Goal: Check status: Check status

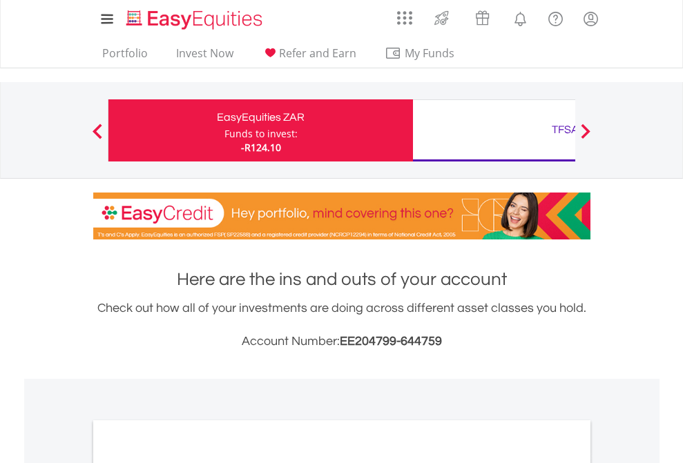
click at [224, 130] on div "Funds to invest:" at bounding box center [260, 134] width 73 height 14
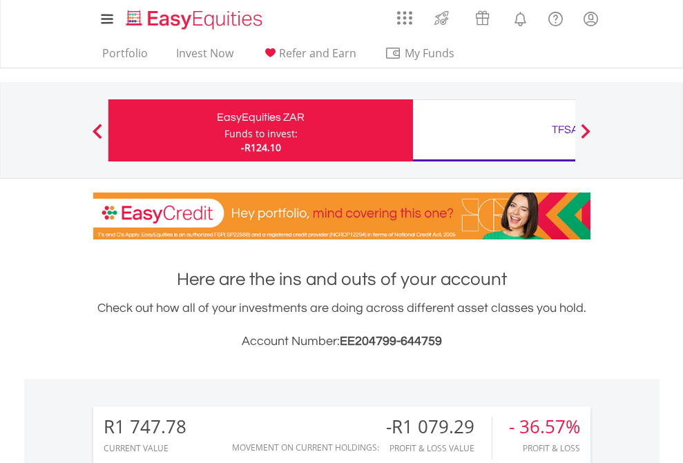
scroll to position [133, 217]
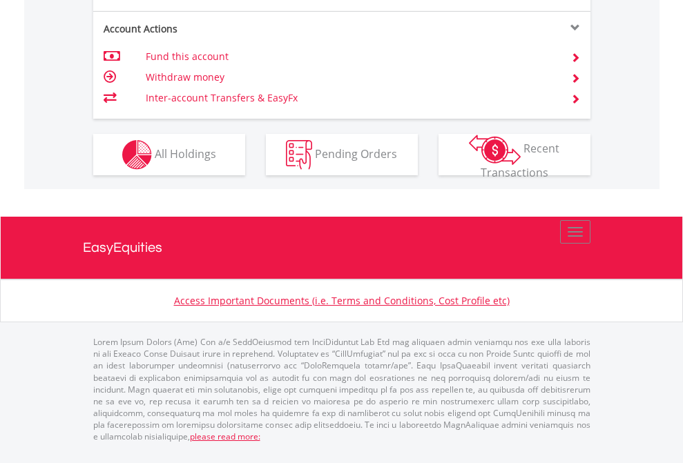
scroll to position [1323, 0]
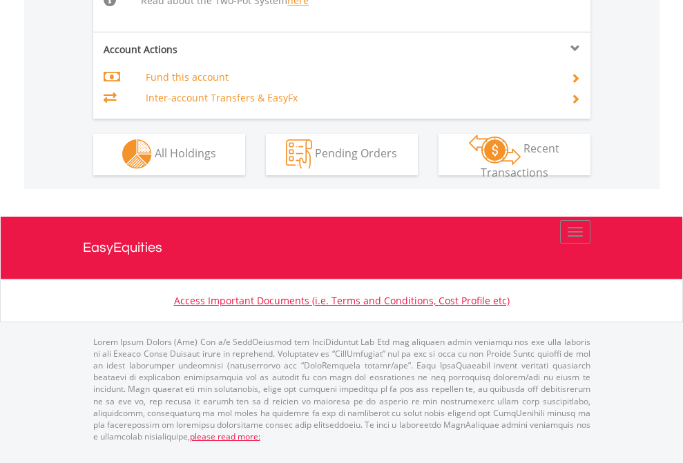
scroll to position [1232, 0]
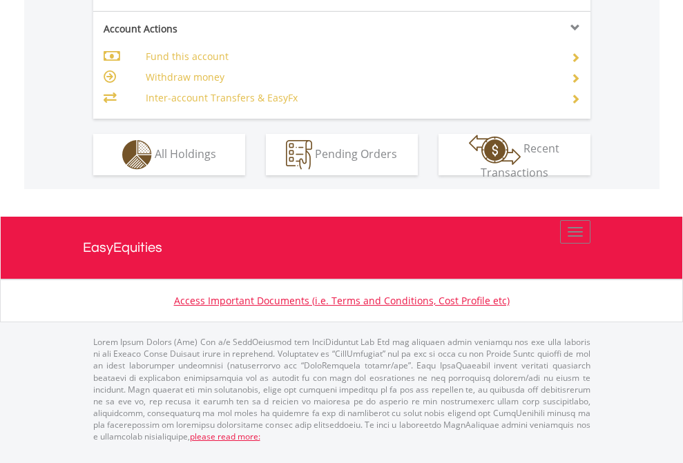
scroll to position [1296, 0]
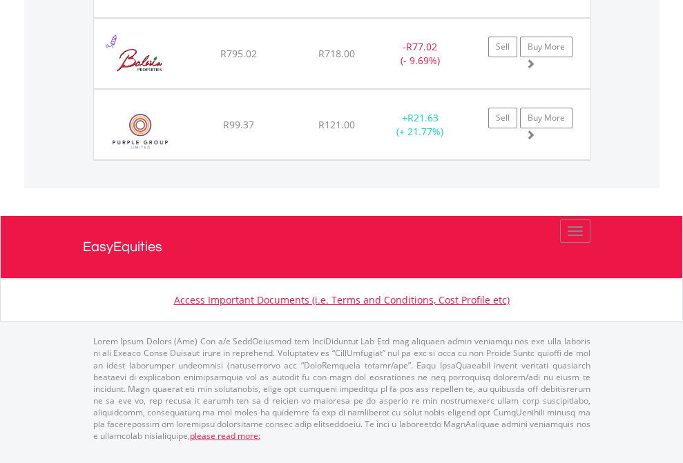
scroll to position [99, 0]
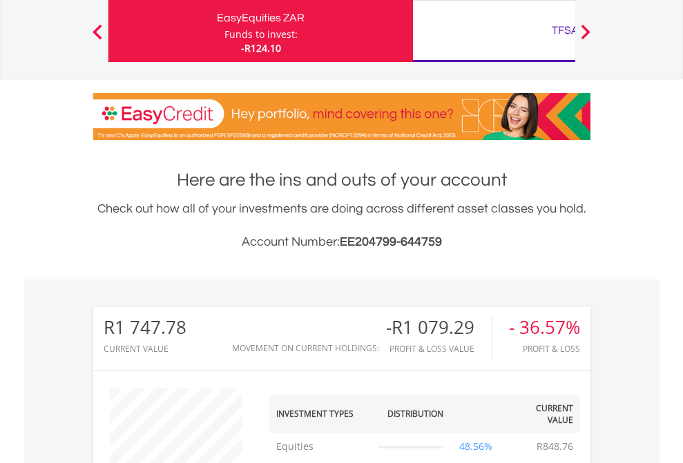
click at [494, 31] on div "TFSA" at bounding box center [565, 30] width 288 height 19
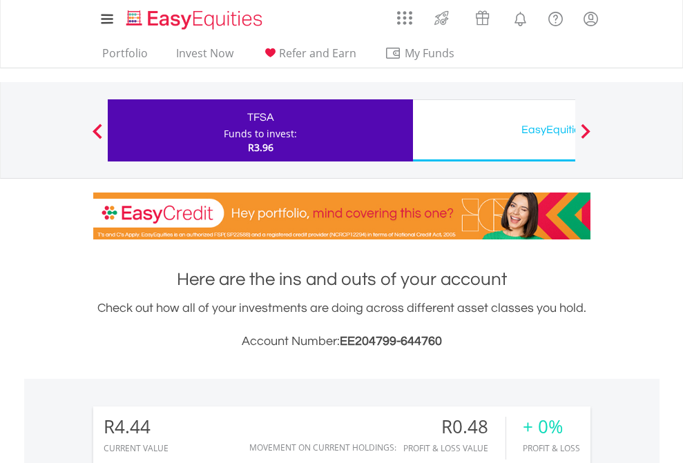
scroll to position [133, 217]
click at [494, 130] on div "EasyEquities USD" at bounding box center [565, 129] width 288 height 19
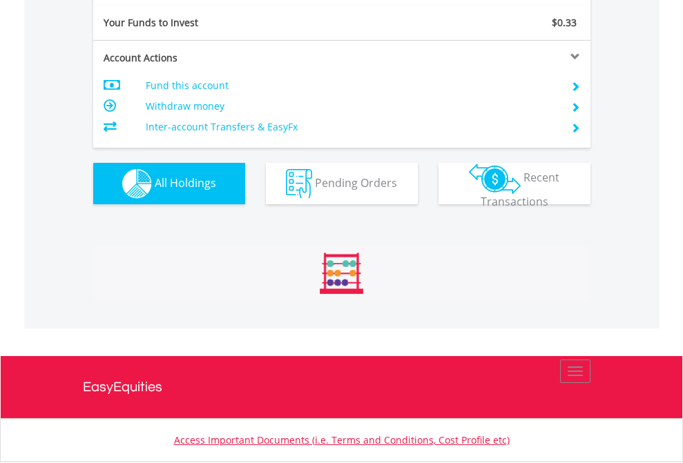
scroll to position [133, 217]
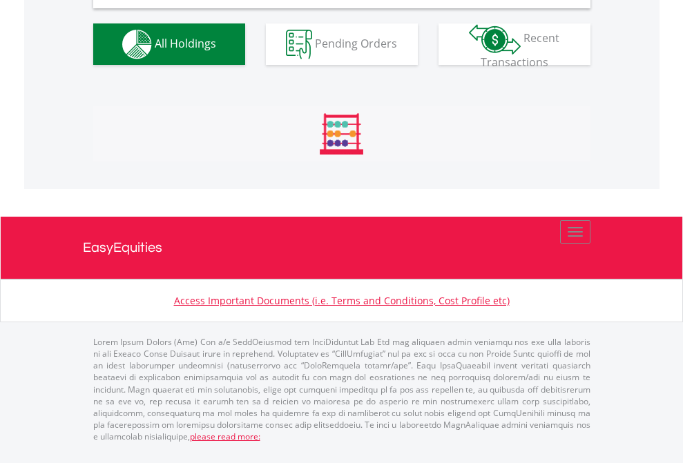
scroll to position [1334, 0]
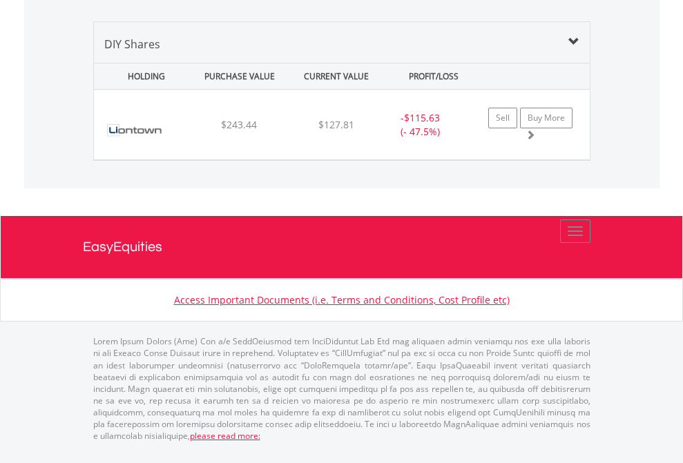
scroll to position [99, 0]
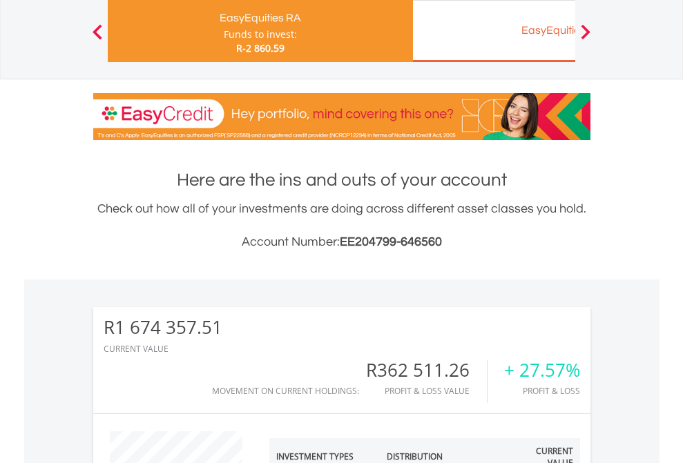
scroll to position [133, 217]
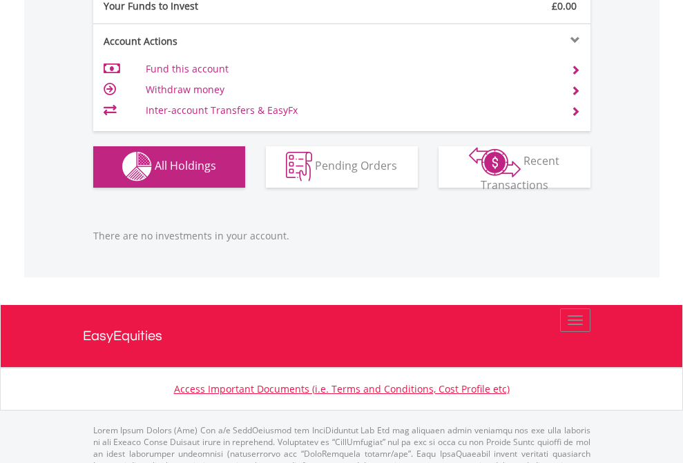
scroll to position [1367, 0]
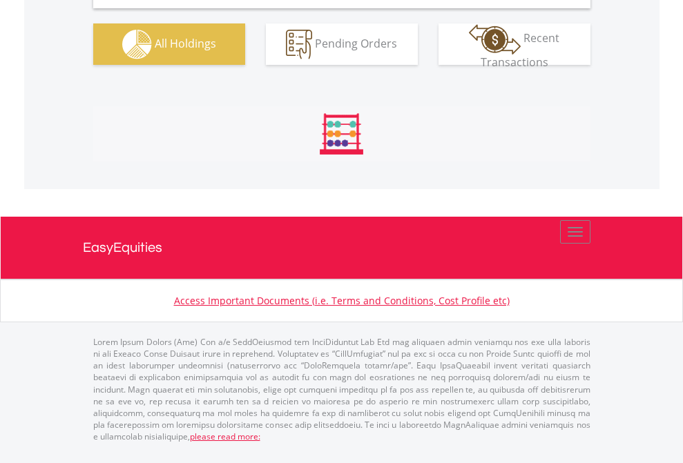
scroll to position [1334, 0]
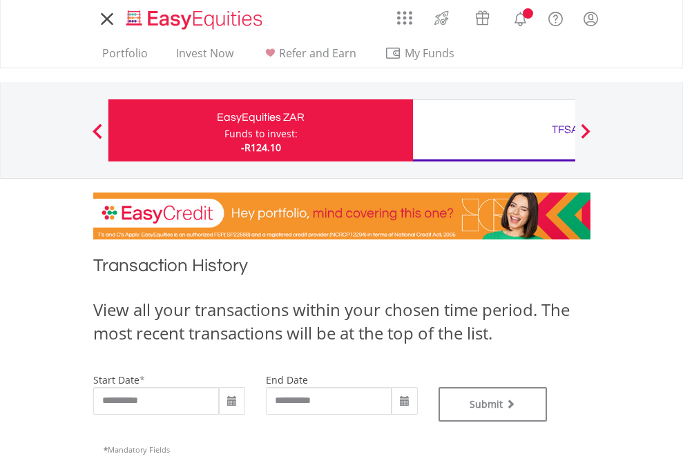
type input "**********"
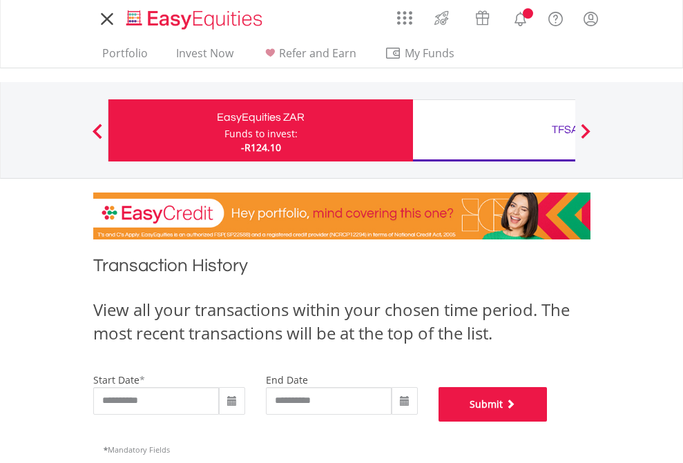
click at [547, 422] on button "Submit" at bounding box center [492, 404] width 109 height 35
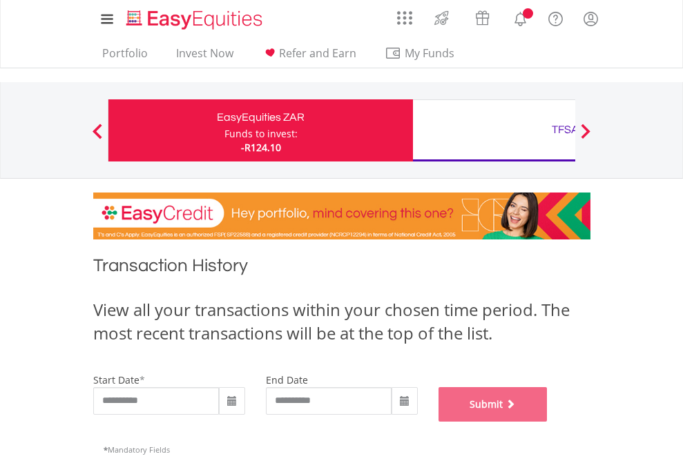
scroll to position [560, 0]
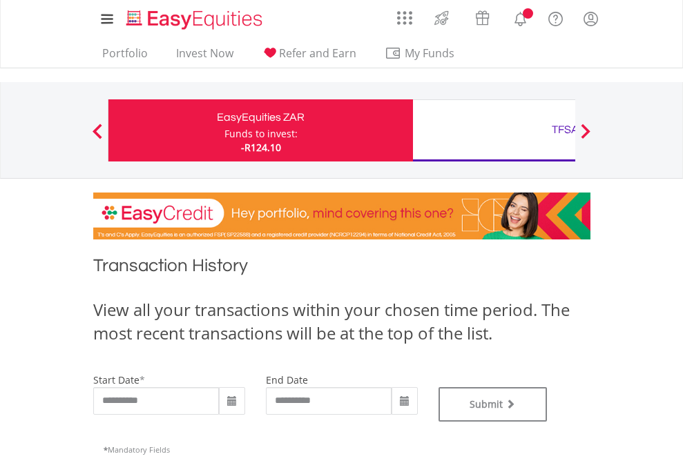
click at [494, 130] on div "TFSA" at bounding box center [565, 129] width 288 height 19
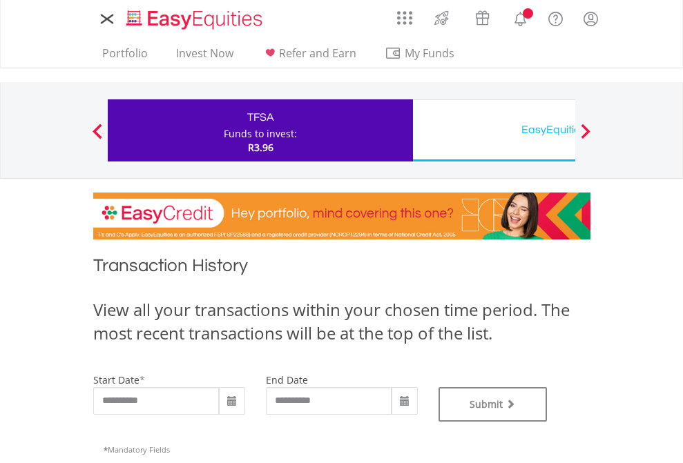
type input "**********"
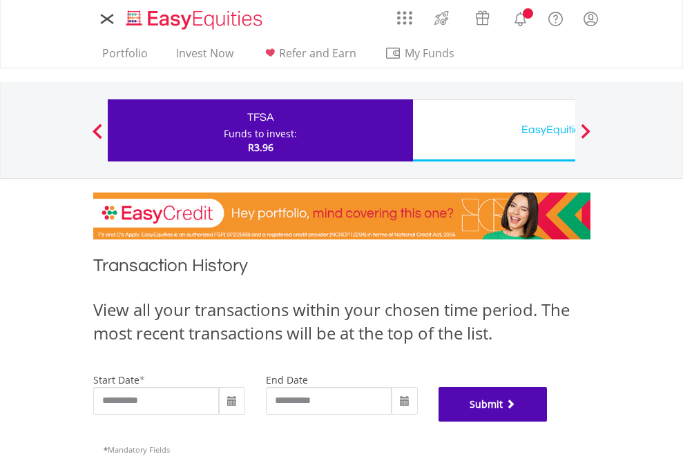
click at [547, 422] on button "Submit" at bounding box center [492, 404] width 109 height 35
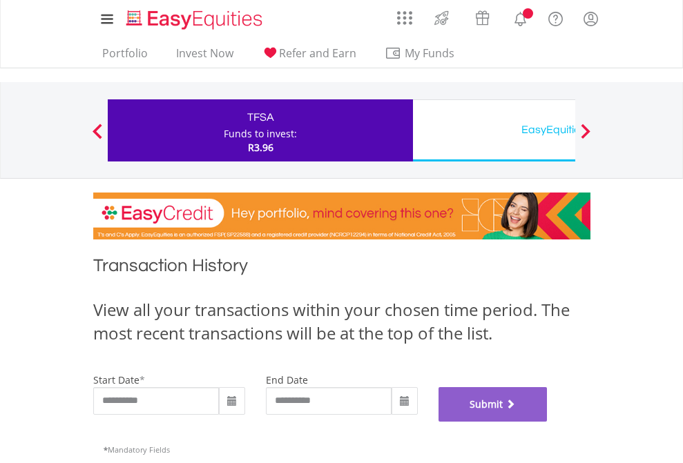
scroll to position [560, 0]
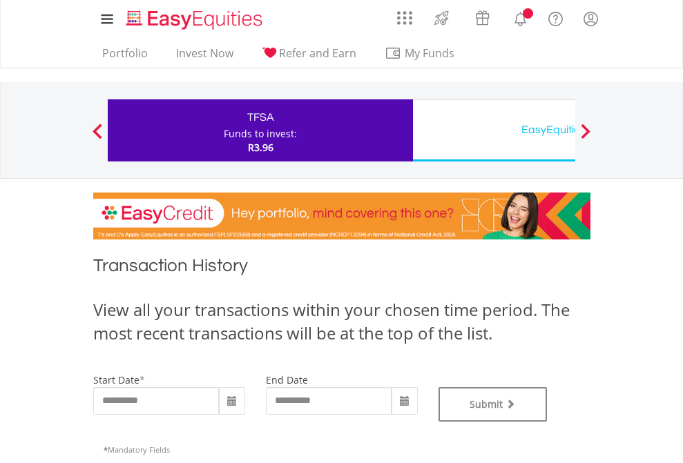
click at [494, 130] on div "EasyEquities USD" at bounding box center [565, 129] width 288 height 19
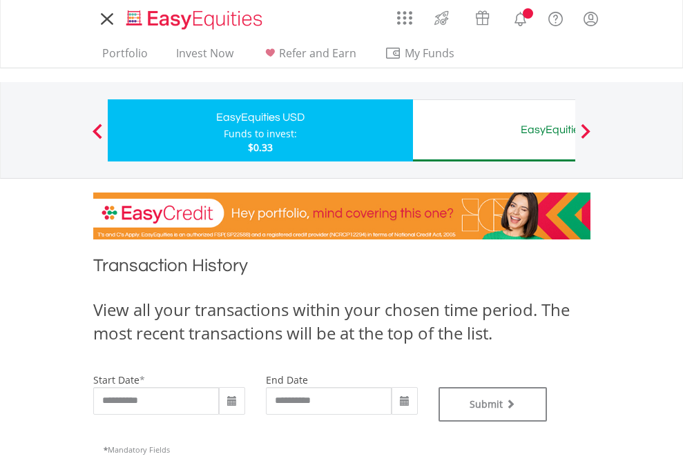
type input "**********"
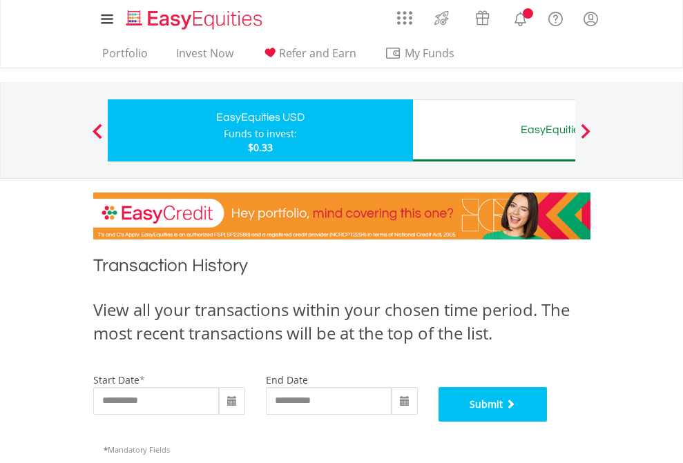
click at [547, 422] on button "Submit" at bounding box center [492, 404] width 109 height 35
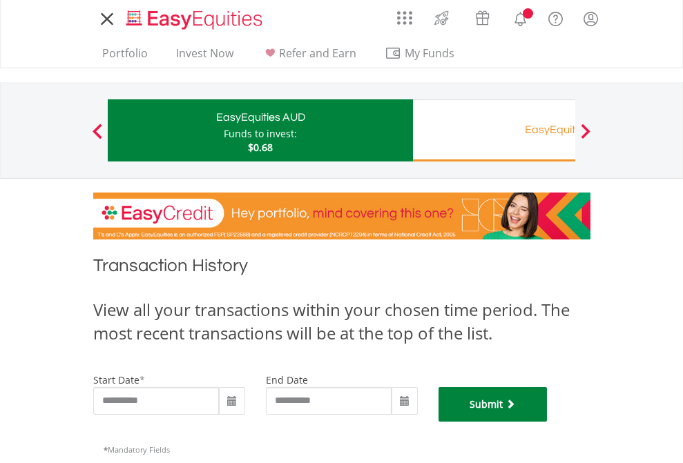
click at [547, 422] on button "Submit" at bounding box center [492, 404] width 109 height 35
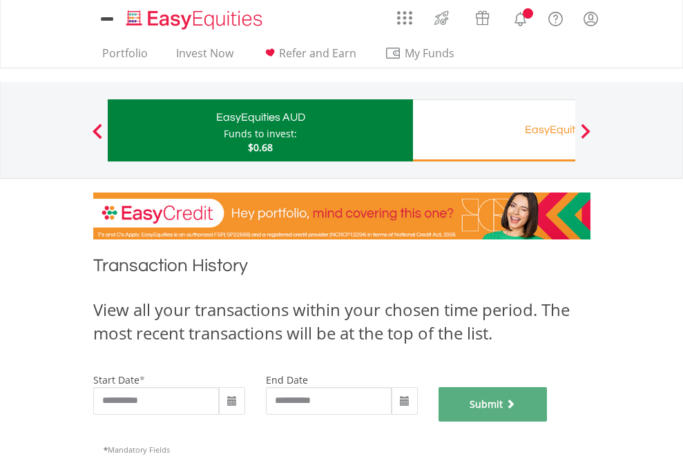
scroll to position [560, 0]
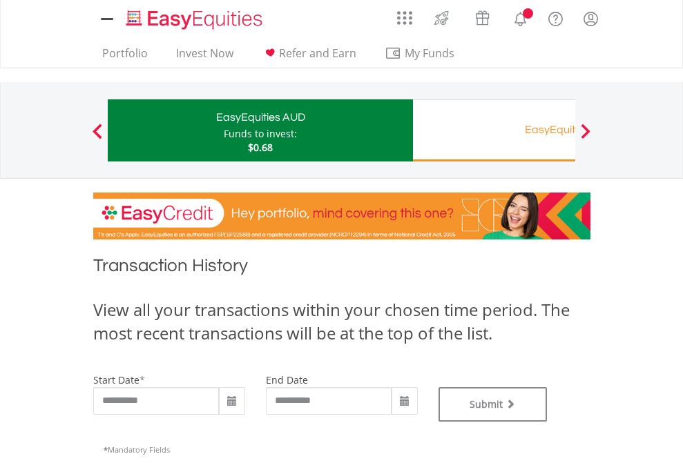
click at [494, 130] on div "EasyEquities RA" at bounding box center [565, 129] width 288 height 19
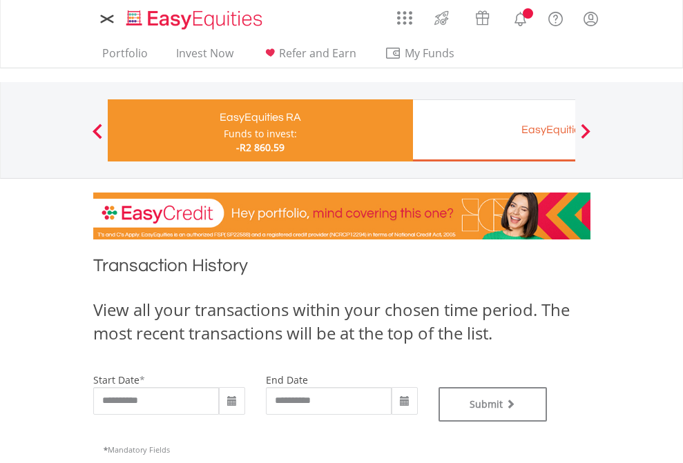
type input "**********"
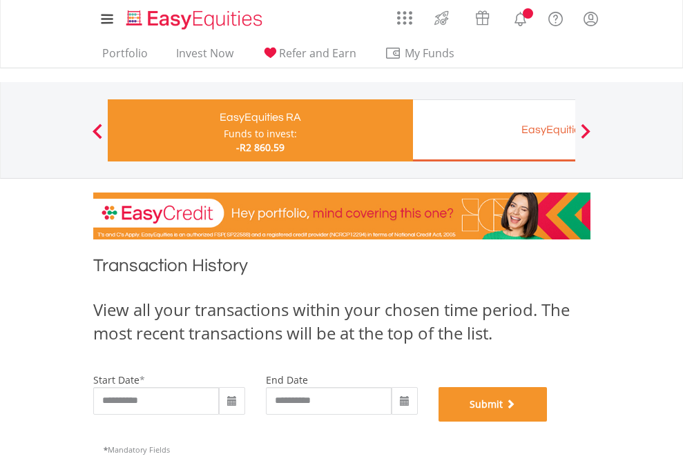
click at [547, 422] on button "Submit" at bounding box center [492, 404] width 109 height 35
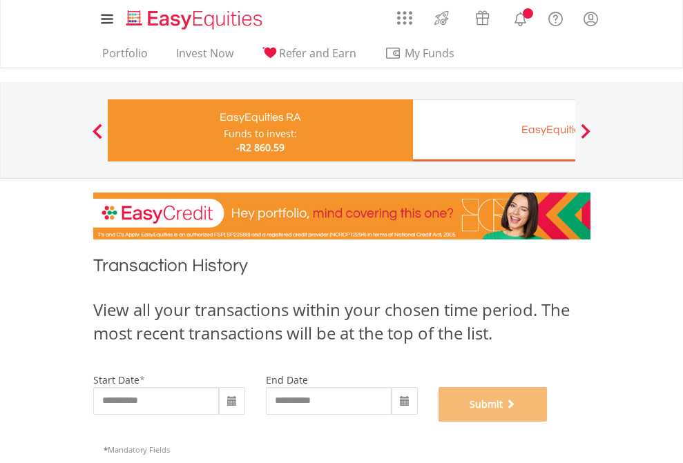
scroll to position [560, 0]
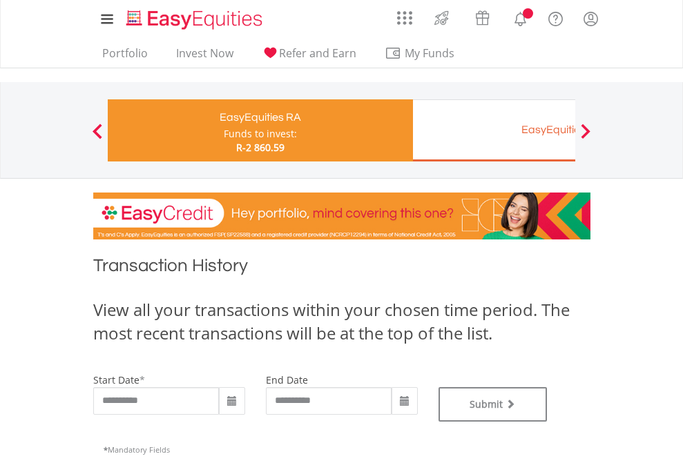
click at [494, 130] on div "EasyEquities EUR" at bounding box center [565, 129] width 288 height 19
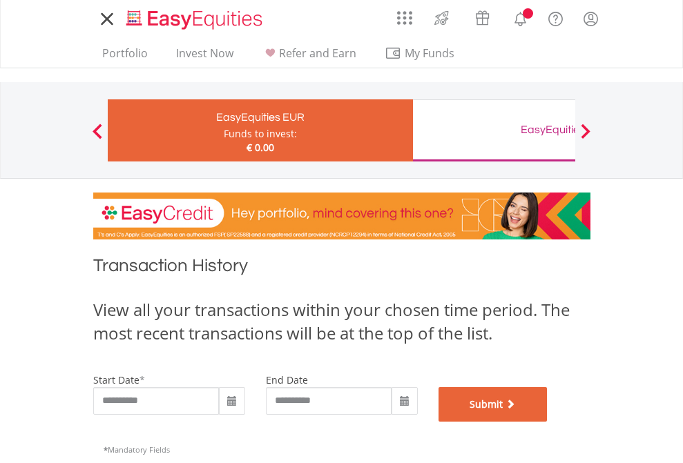
click at [547, 422] on button "Submit" at bounding box center [492, 404] width 109 height 35
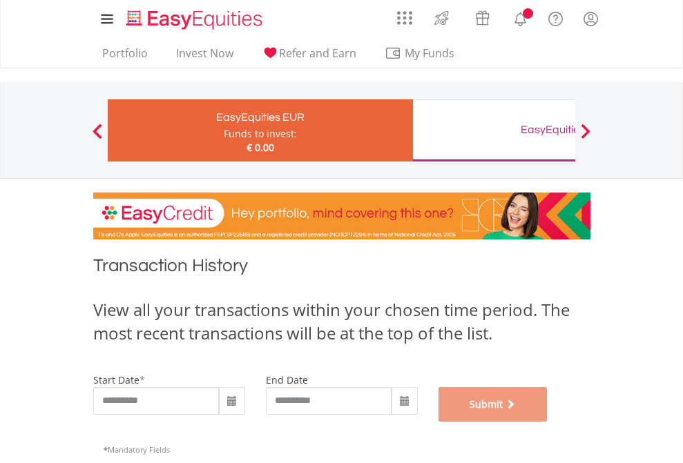
scroll to position [560, 0]
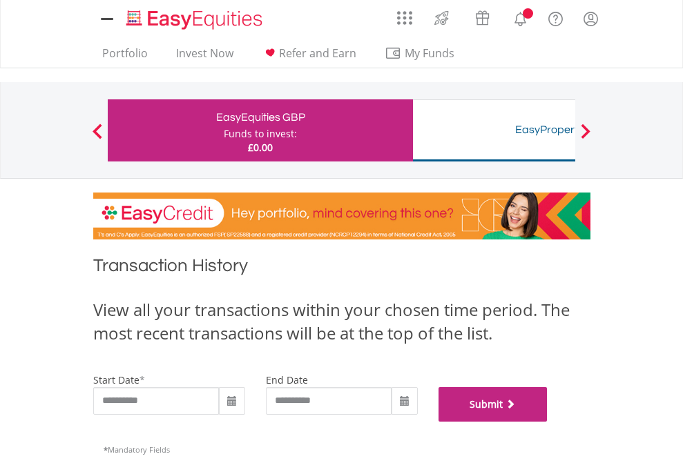
click at [547, 422] on button "Submit" at bounding box center [492, 404] width 109 height 35
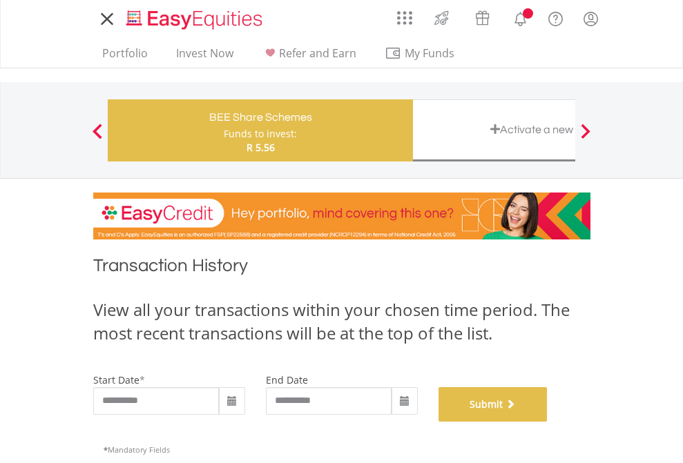
click at [547, 422] on button "Submit" at bounding box center [492, 404] width 109 height 35
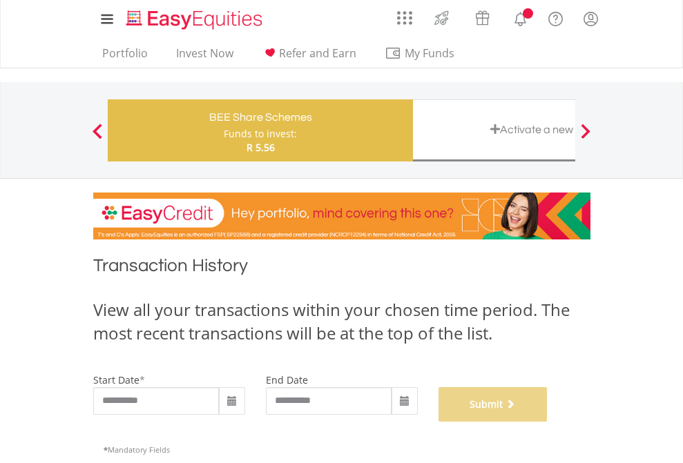
scroll to position [560, 0]
